Goal: Task Accomplishment & Management: Use online tool/utility

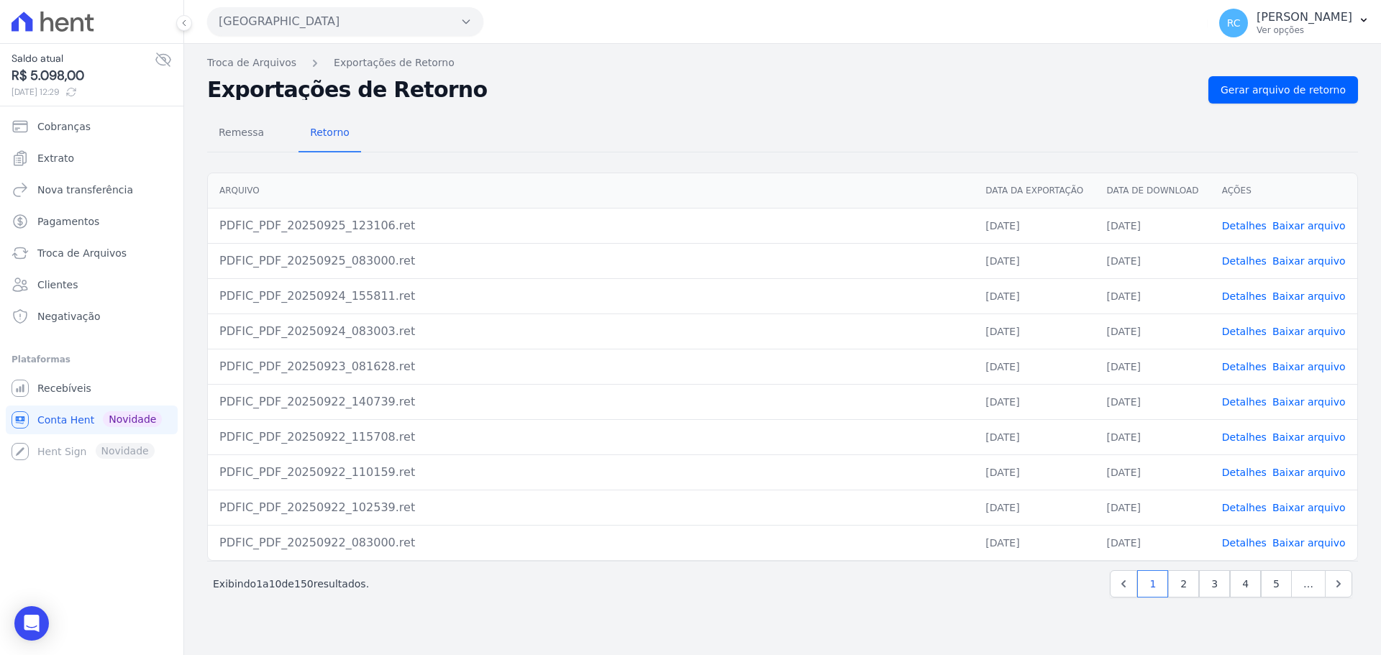
click at [971, 605] on div "Próximo › Exibindo 1 a 10 de 150 resultados. 1 2 3 4 5 …" at bounding box center [782, 583] width 1151 height 45
click at [909, 621] on div "Não há itens para serem exportados Troca de [GEOGRAPHIC_DATA] Exportações de Re…" at bounding box center [782, 350] width 1197 height 612
click at [93, 387] on link "Recebíveis" at bounding box center [92, 388] width 172 height 29
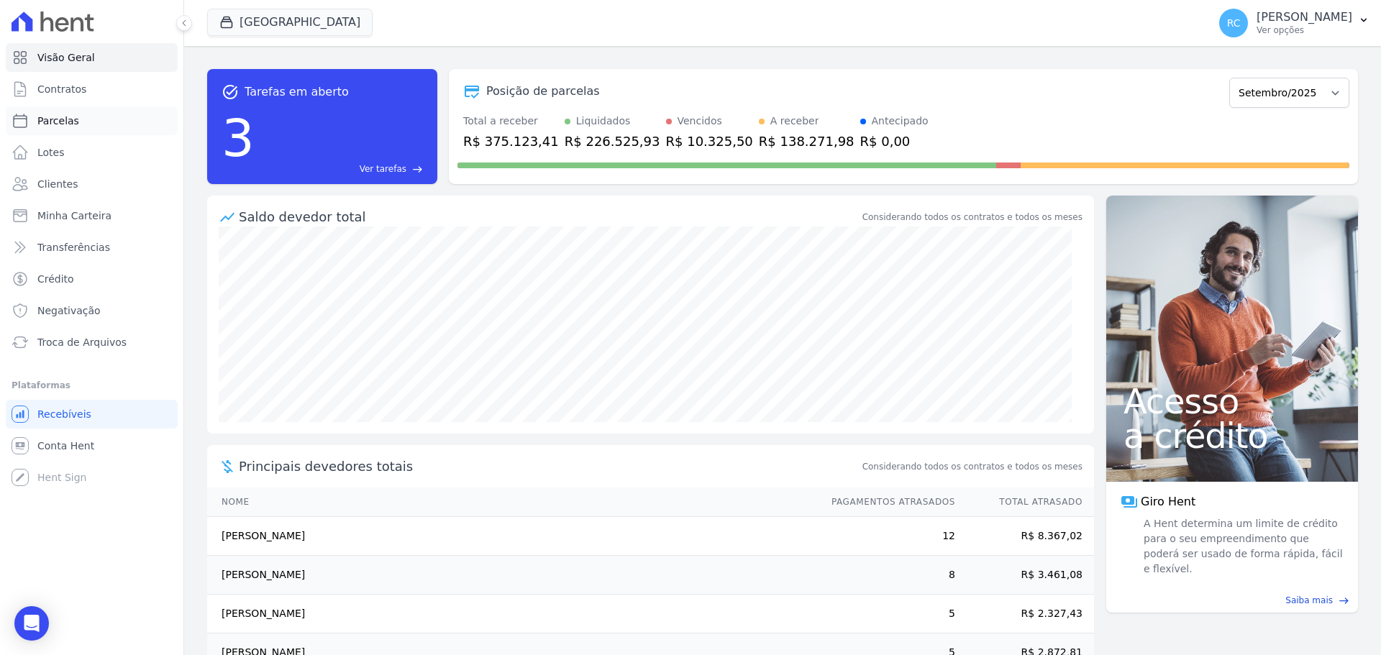
click at [119, 119] on link "Parcelas" at bounding box center [92, 120] width 172 height 29
select select
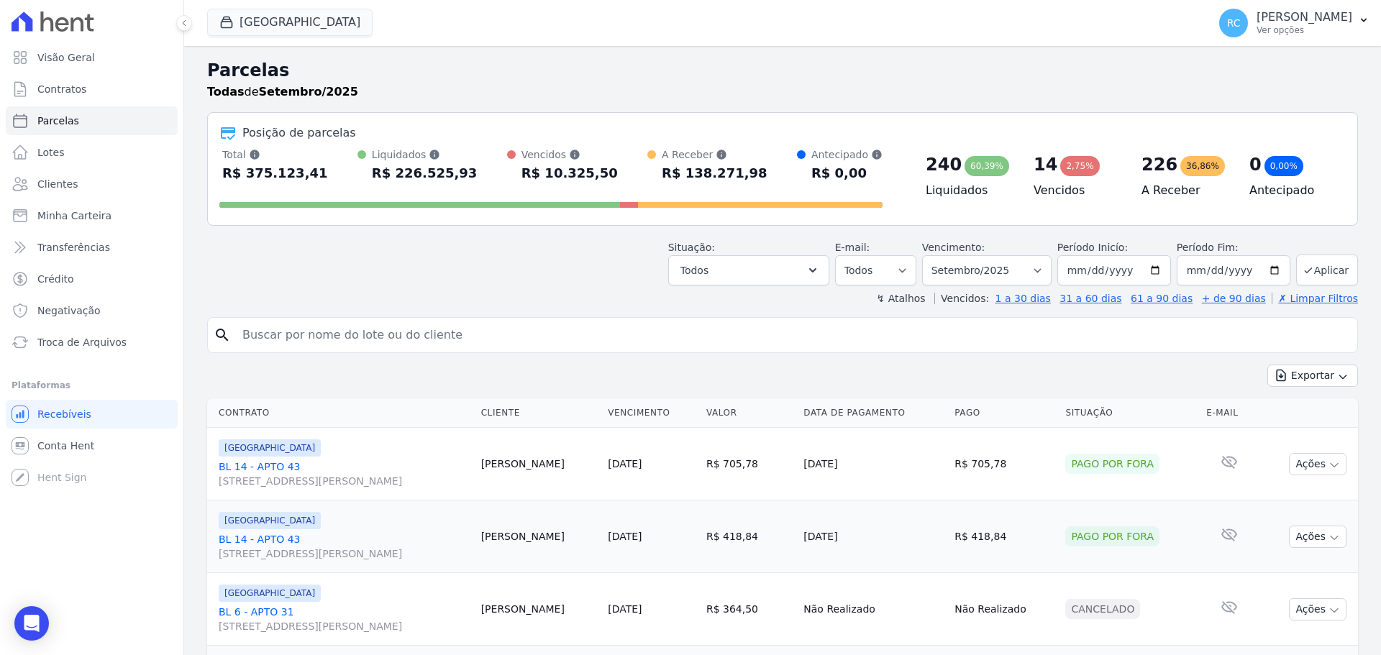
drag, startPoint x: 378, startPoint y: 331, endPoint x: 494, endPoint y: 294, distance: 122.2
click at [378, 330] on input "search" at bounding box center [793, 335] width 1118 height 29
paste input "[PERSON_NAME]"
type input "[PERSON_NAME]"
select select
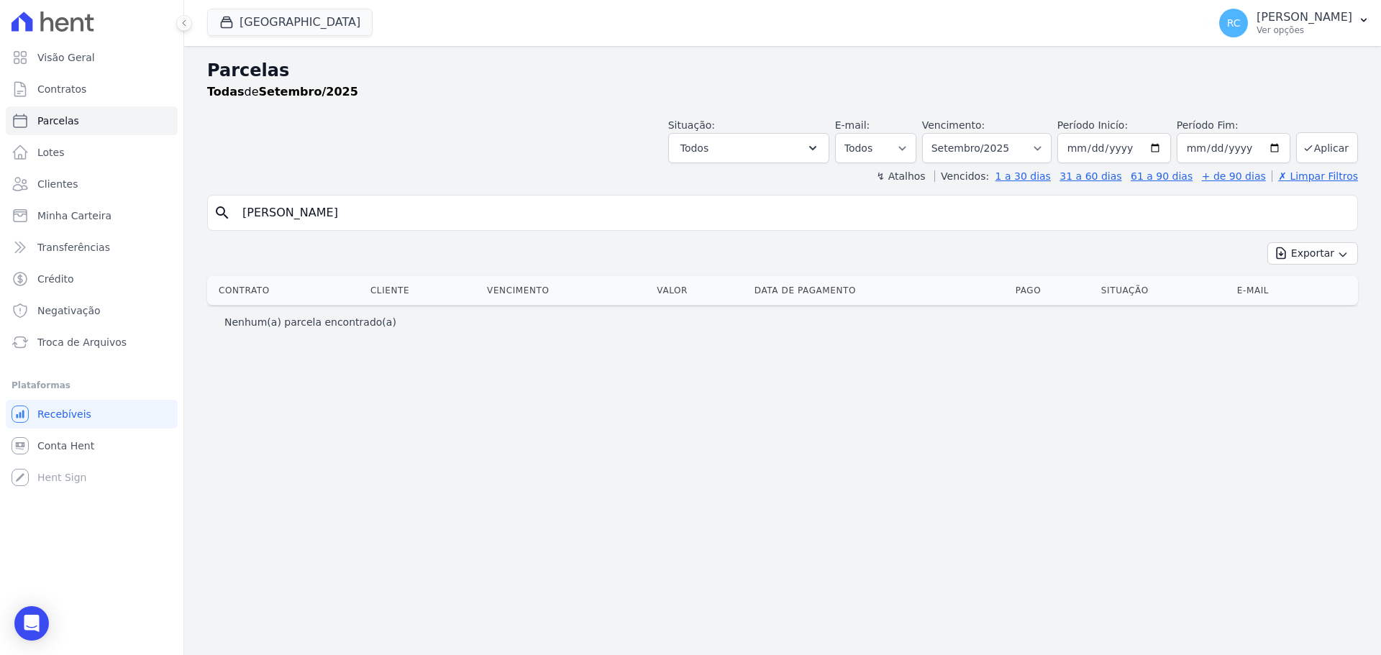
click at [301, 40] on div "[GEOGRAPHIC_DATA] [PERSON_NAME] EMPREENDIMENTOS IMOBILIARIOS [GEOGRAPHIC_DATA] …" at bounding box center [704, 22] width 995 height 47
click at [319, 3] on div "[GEOGRAPHIC_DATA] [PERSON_NAME] EMPREENDIMENTOS IMOBILIARIOS [GEOGRAPHIC_DATA] …" at bounding box center [704, 22] width 995 height 47
click at [318, 8] on div "[GEOGRAPHIC_DATA] [PERSON_NAME] EMPREENDIMENTOS IMOBILIARIOS [GEOGRAPHIC_DATA] …" at bounding box center [704, 22] width 995 height 47
click at [310, 24] on button "[GEOGRAPHIC_DATA]" at bounding box center [289, 22] width 165 height 27
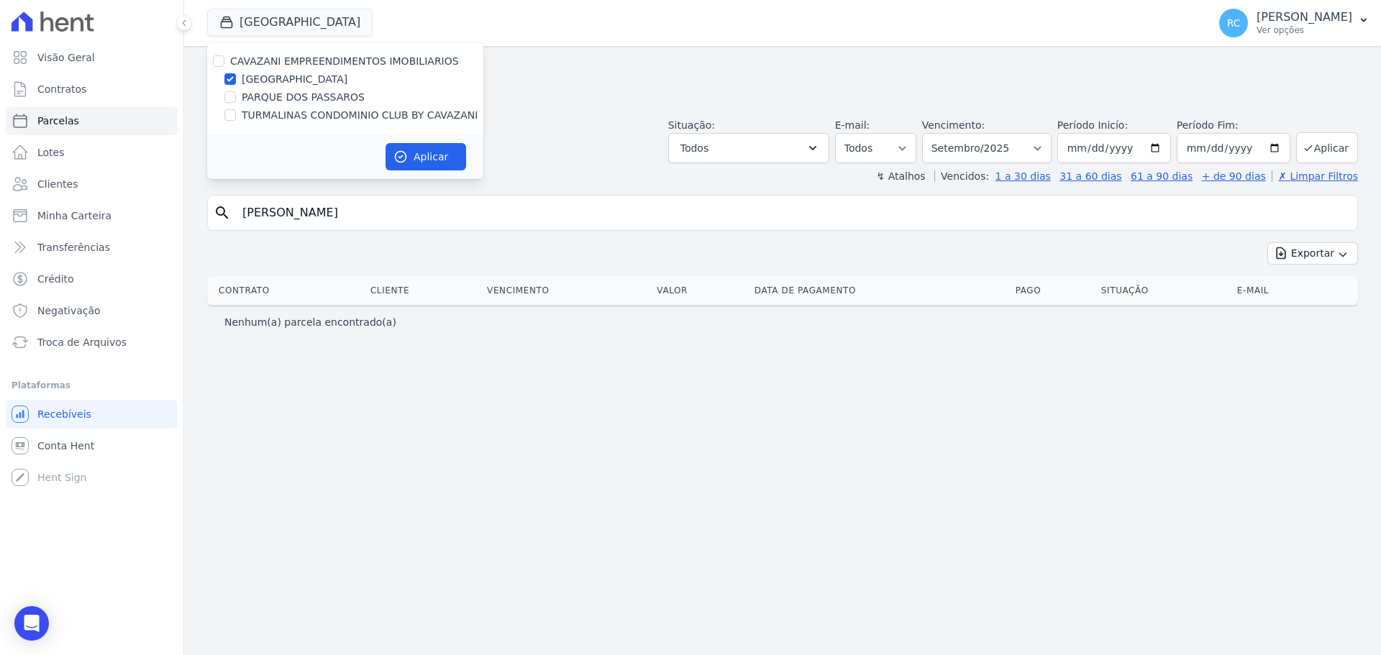
click at [224, 58] on div "CAVAZANI EMPREENDIMENTOS IMOBILIARIOS" at bounding box center [345, 61] width 276 height 15
click at [224, 58] on input "CAVAZANI EMPREENDIMENTOS IMOBILIARIOS" at bounding box center [219, 61] width 12 height 12
checkbox input "true"
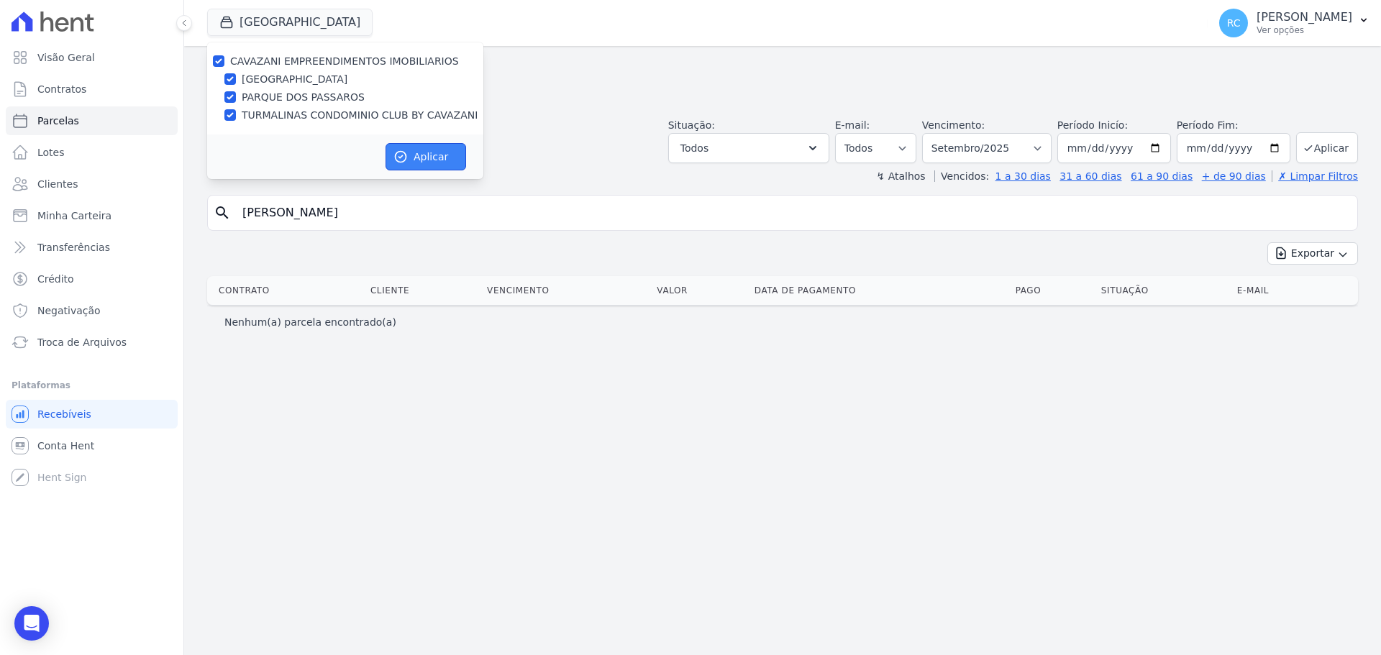
click at [398, 155] on icon "button" at bounding box center [401, 157] width 14 height 14
select select
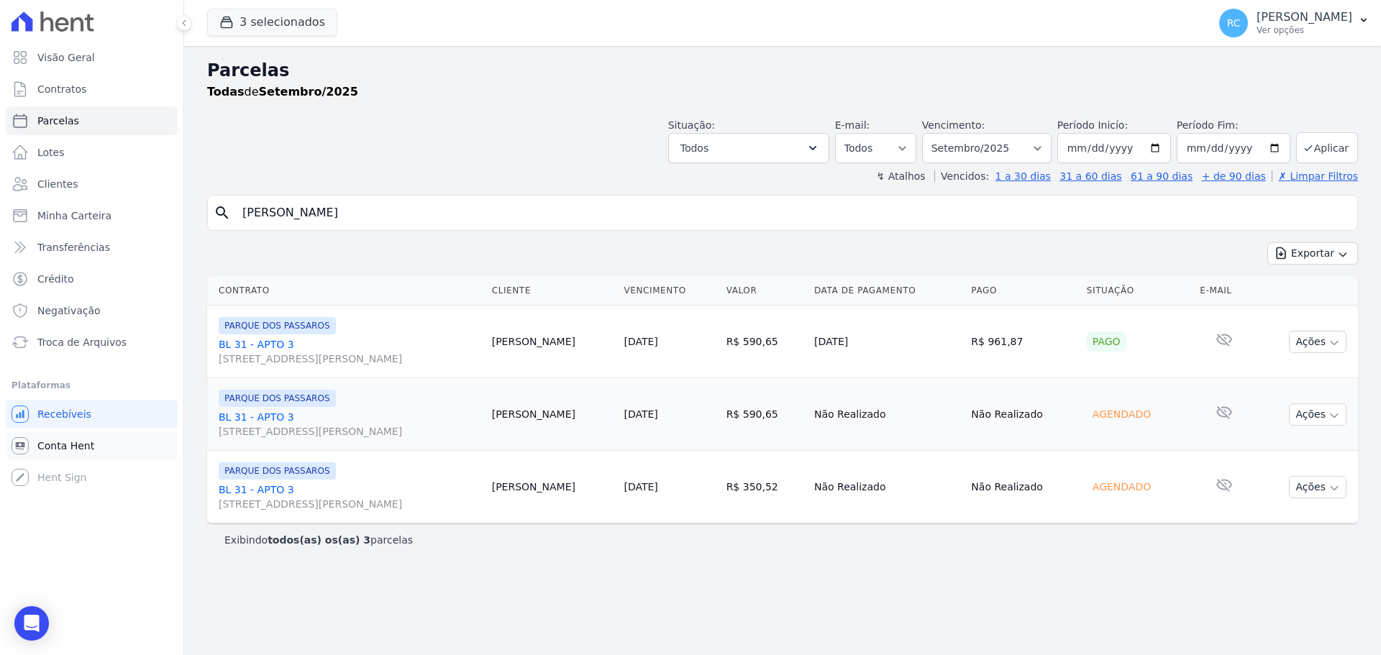
click at [106, 452] on link "Conta Hent" at bounding box center [92, 446] width 172 height 29
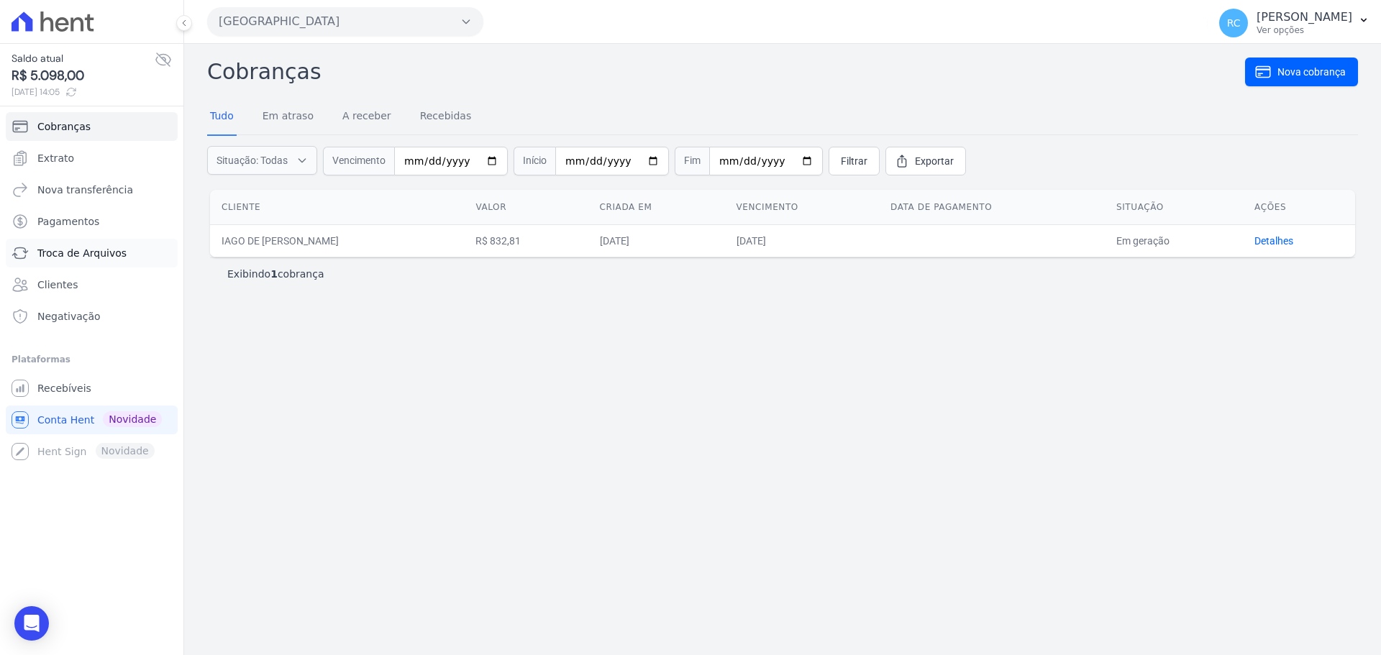
click at [94, 256] on span "Troca de Arquivos" at bounding box center [81, 253] width 89 height 14
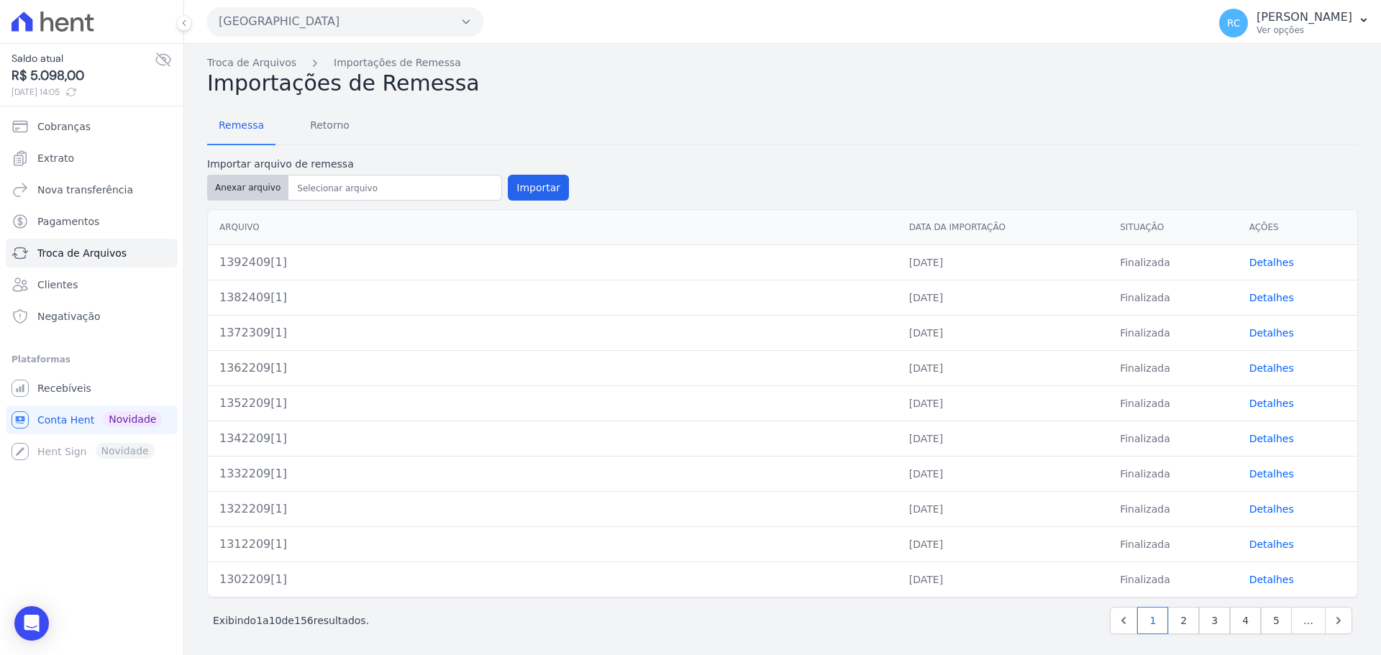
click at [257, 188] on button "Anexar arquivo" at bounding box center [247, 188] width 81 height 26
type input "1402509[1]"
click at [519, 186] on button "Importar" at bounding box center [538, 188] width 61 height 26
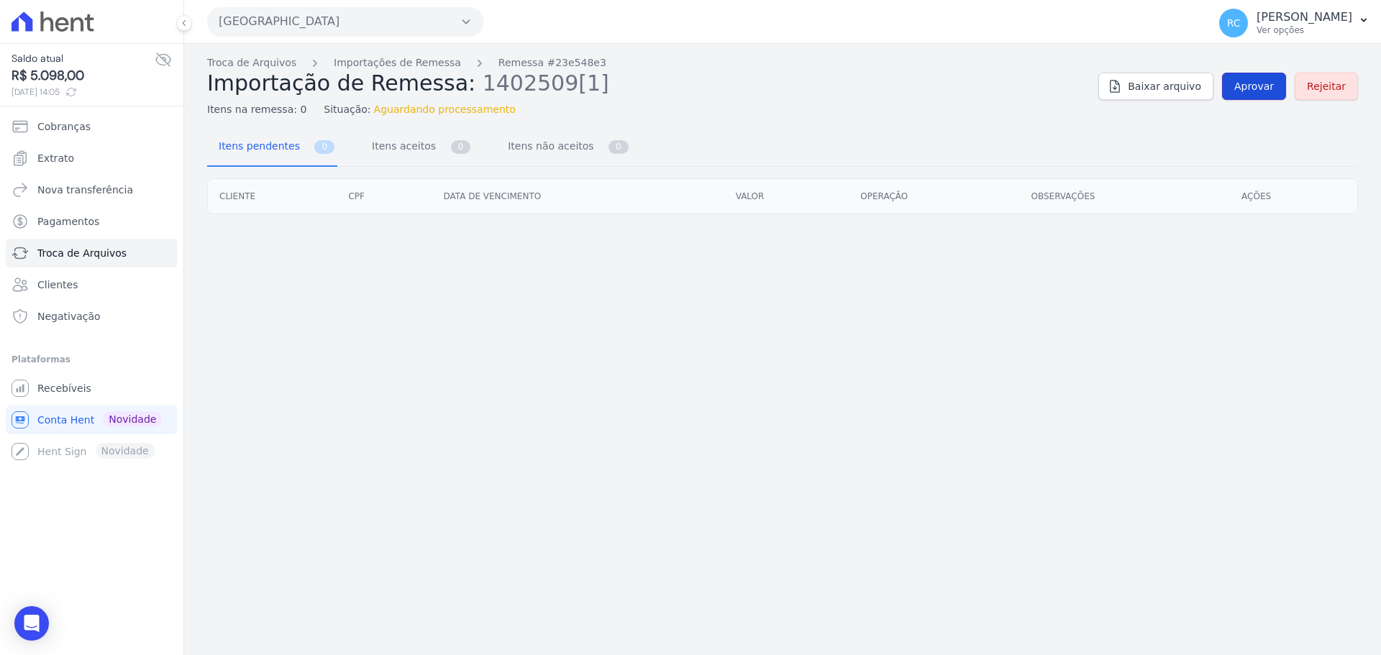
click at [1260, 95] on link "Aprovar" at bounding box center [1254, 86] width 64 height 27
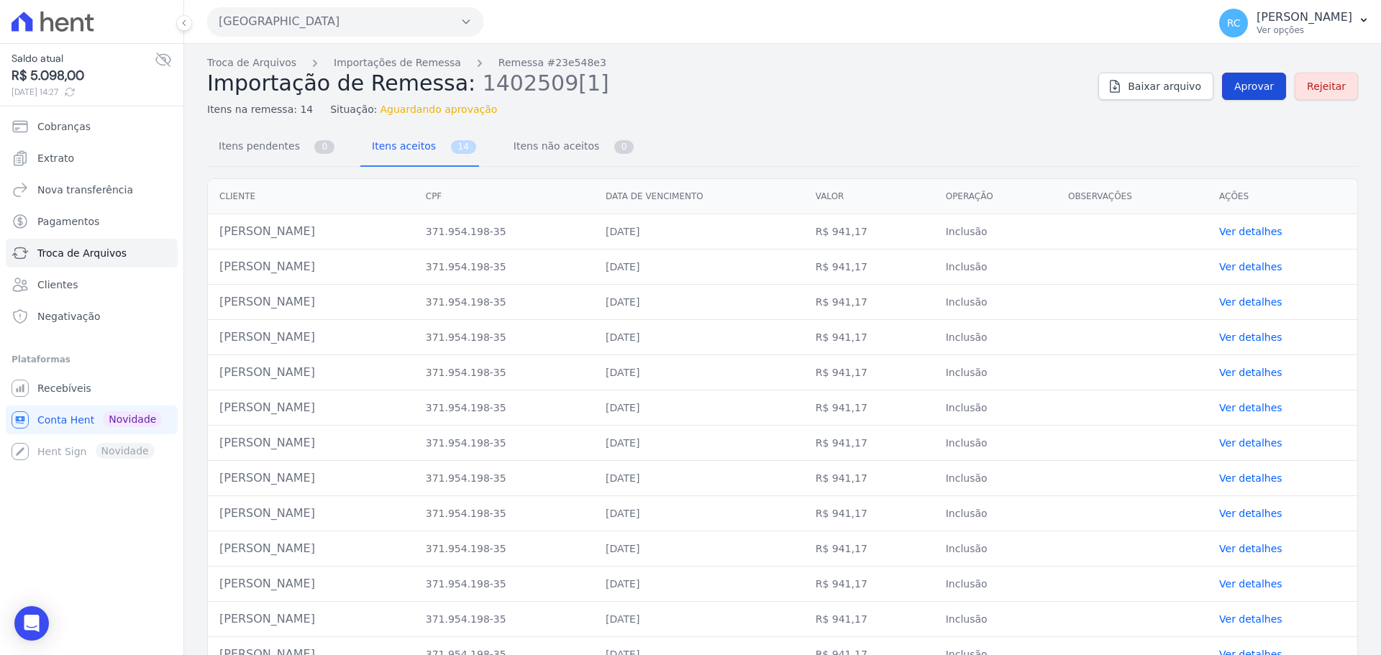
click at [1243, 95] on link "Aprovar" at bounding box center [1254, 86] width 64 height 27
click at [243, 66] on link "Troca de Arquivos" at bounding box center [251, 62] width 89 height 15
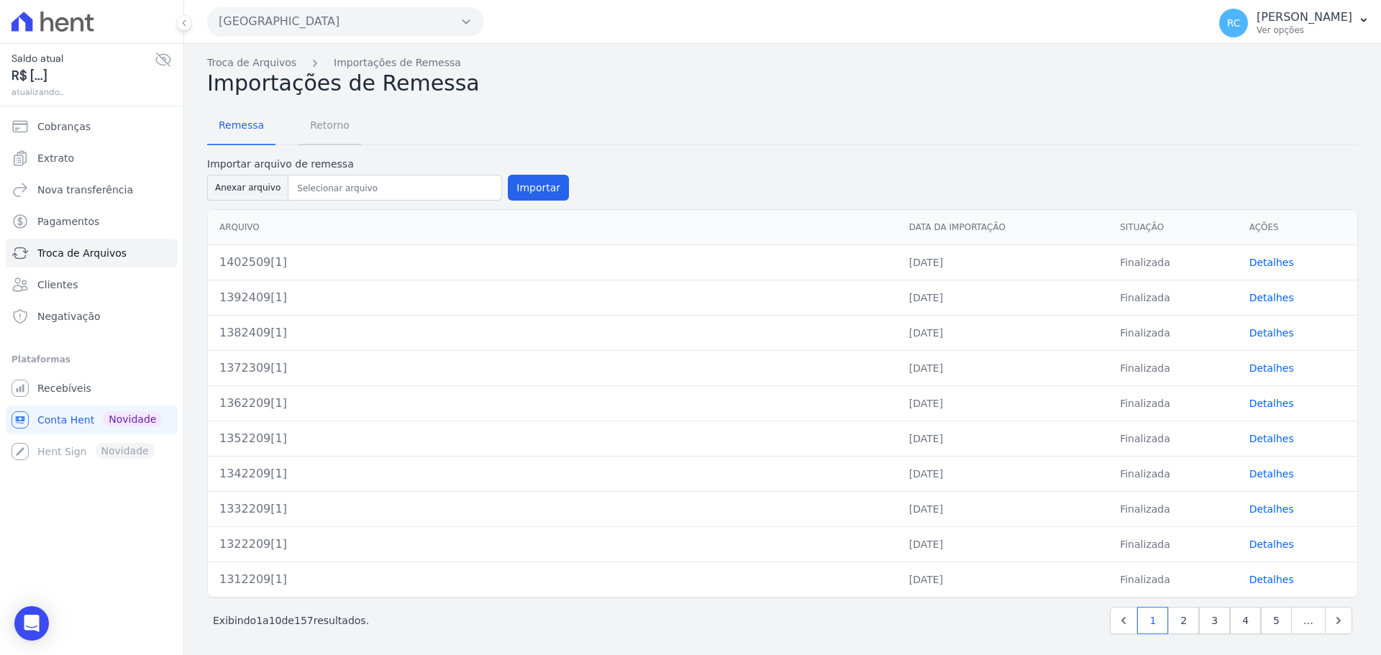
click at [299, 127] on link "Retorno" at bounding box center [330, 126] width 63 height 37
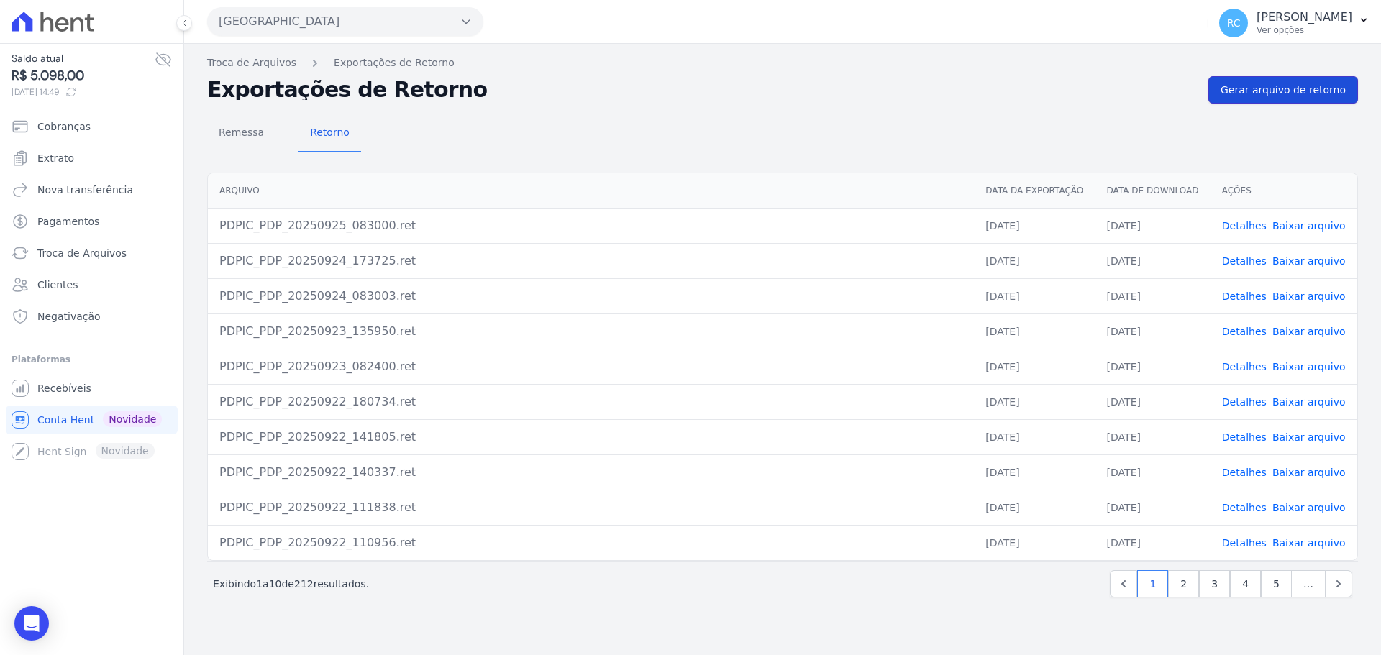
click at [1309, 99] on link "Gerar arquivo de retorno" at bounding box center [1284, 89] width 150 height 27
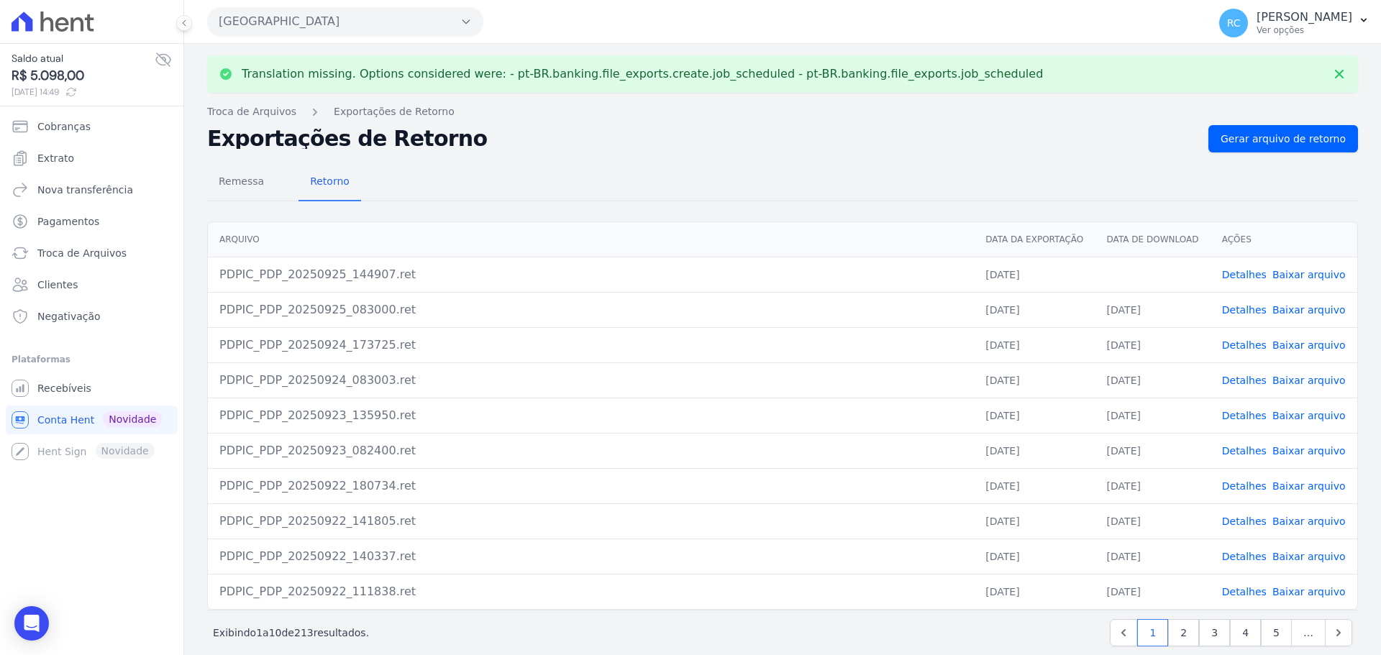
click at [1286, 273] on link "Baixar arquivo" at bounding box center [1309, 275] width 73 height 12
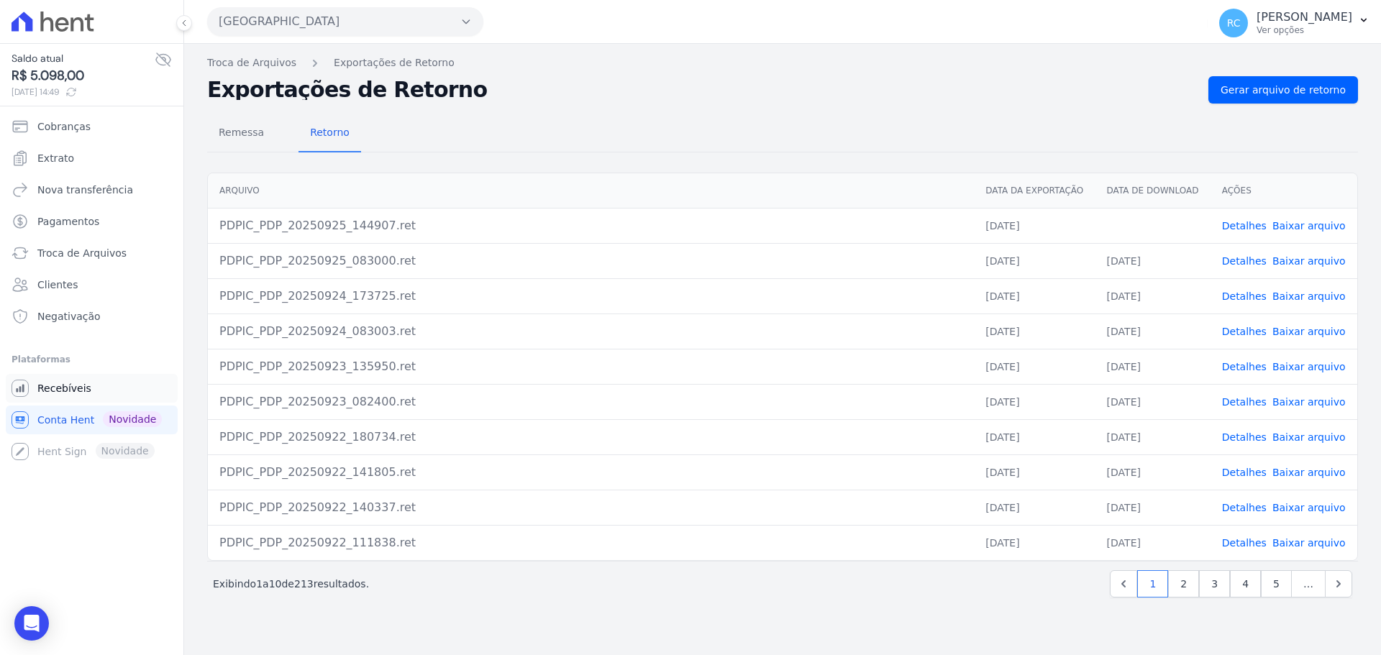
click at [109, 401] on link "Recebíveis" at bounding box center [92, 388] width 172 height 29
click at [112, 395] on link "Recebíveis" at bounding box center [92, 388] width 172 height 29
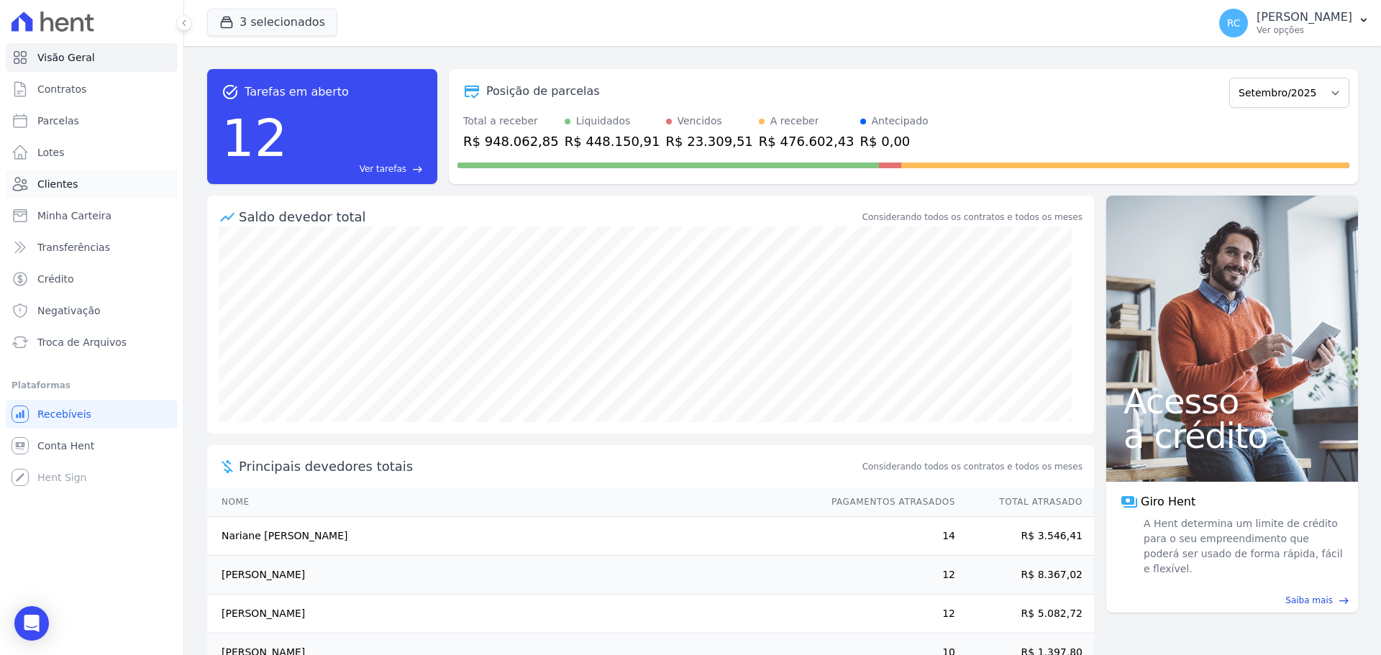
click at [71, 178] on span "Clientes" at bounding box center [57, 184] width 40 height 14
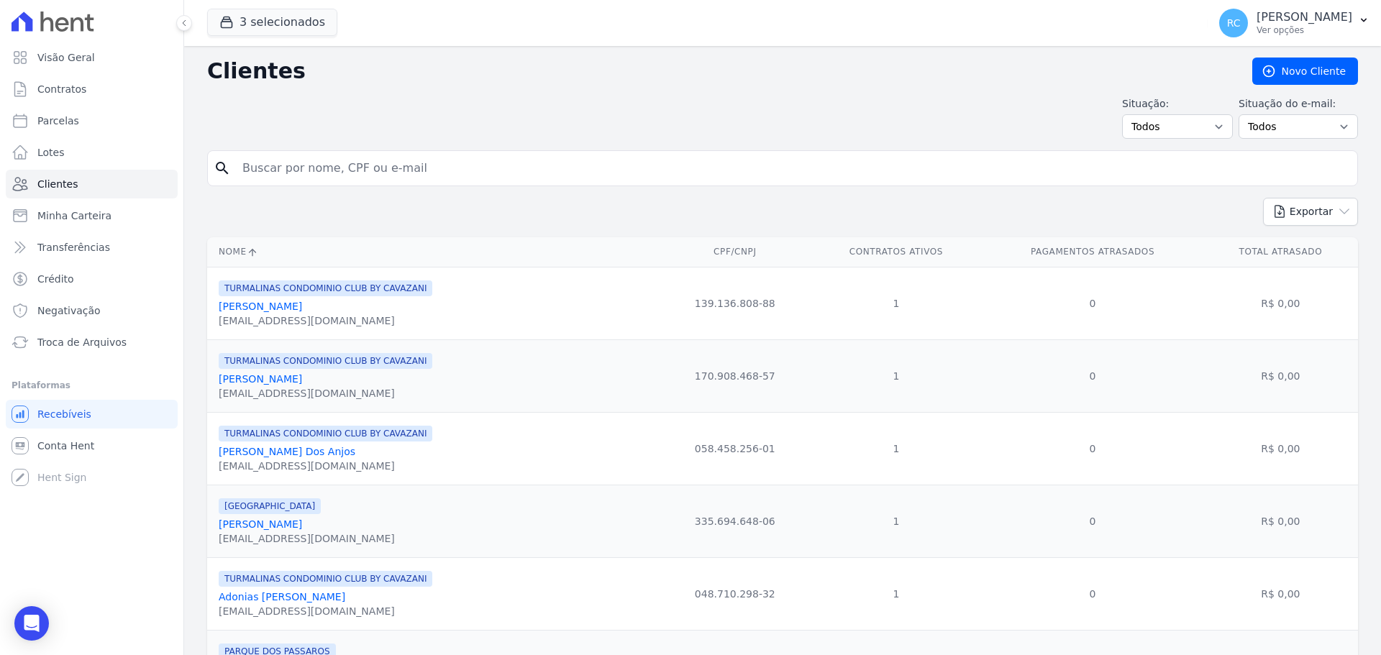
click at [391, 170] on input "search" at bounding box center [793, 168] width 1118 height 29
paste input "[PERSON_NAME] PAULO DO VALE"
type input "[PERSON_NAME] PAULO DO VALE"
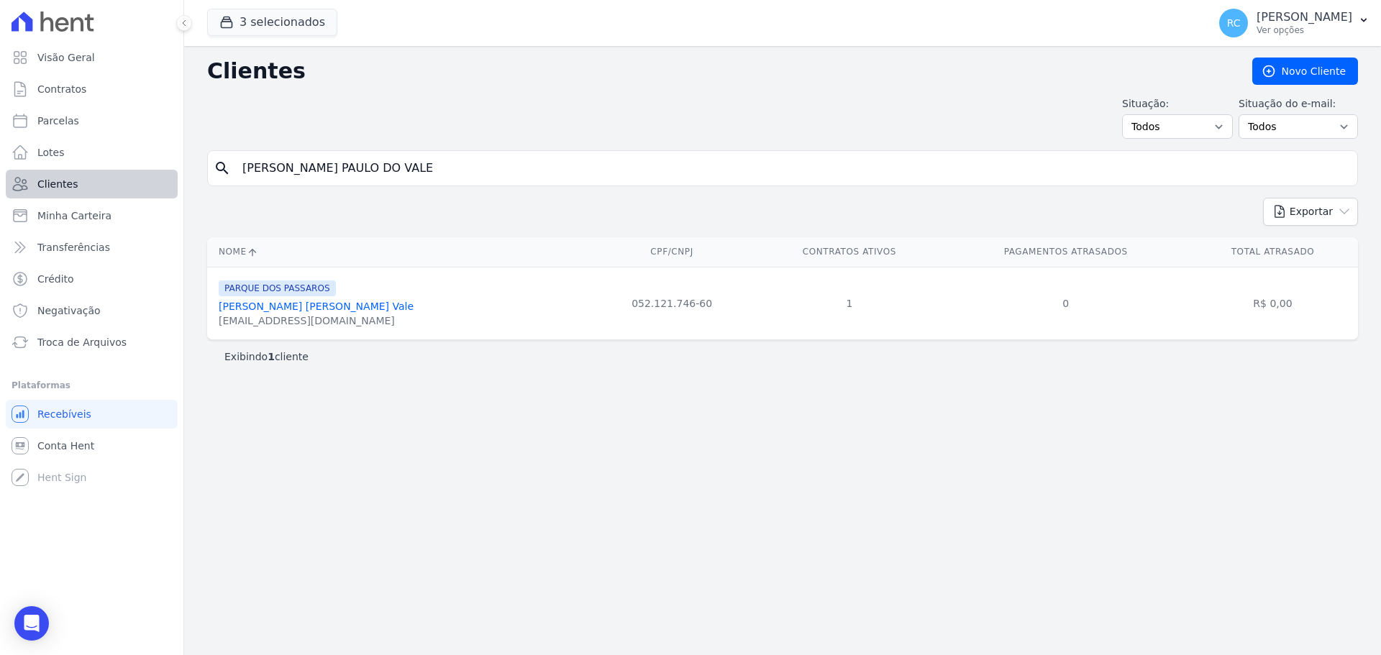
drag, startPoint x: 462, startPoint y: 161, endPoint x: 164, endPoint y: 173, distance: 298.1
click at [164, 173] on div "Visão Geral Contratos [GEOGRAPHIC_DATA] Lotes Clientes Minha Carteira Transferê…" at bounding box center [690, 327] width 1381 height 655
paste input "Jobson Cícero da s"
type input "Jobson Cícero da s"
drag, startPoint x: 383, startPoint y: 167, endPoint x: 242, endPoint y: 116, distance: 149.3
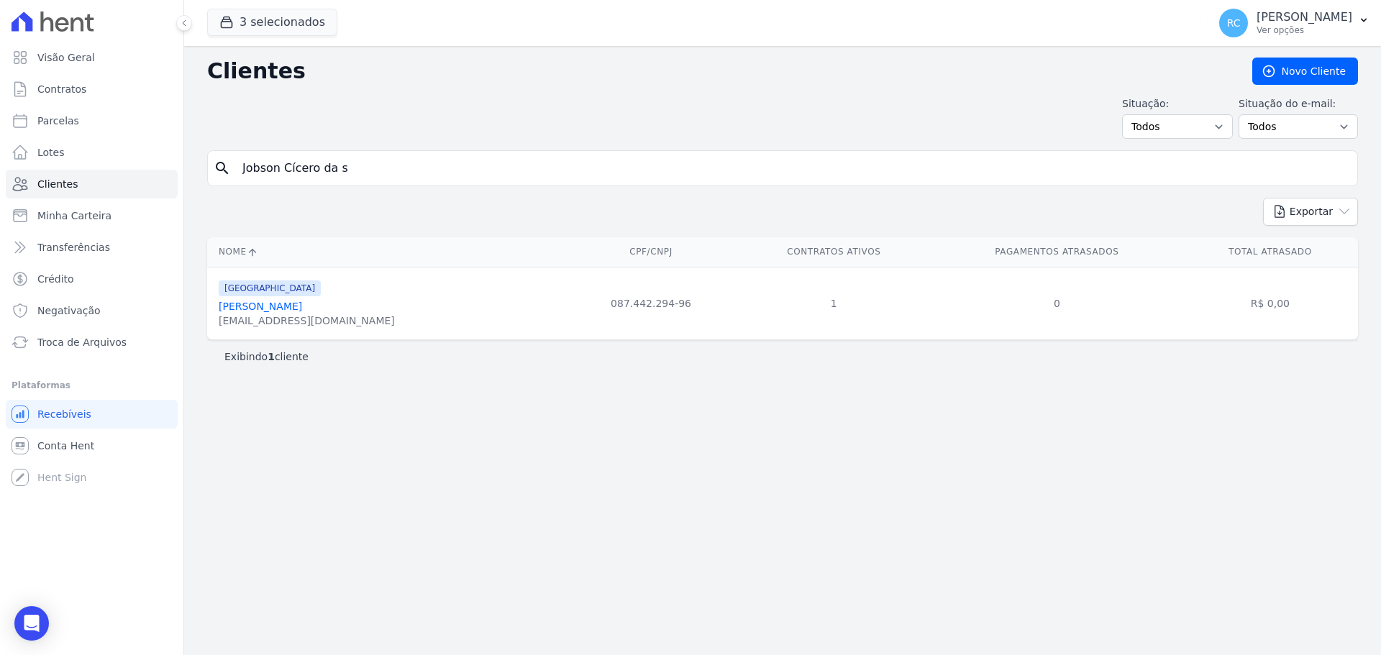
click at [140, 134] on div "Visão Geral Contratos [GEOGRAPHIC_DATA] Lotes Clientes Minha Carteira Transferê…" at bounding box center [690, 327] width 1381 height 655
